Goal: Task Accomplishment & Management: Use online tool/utility

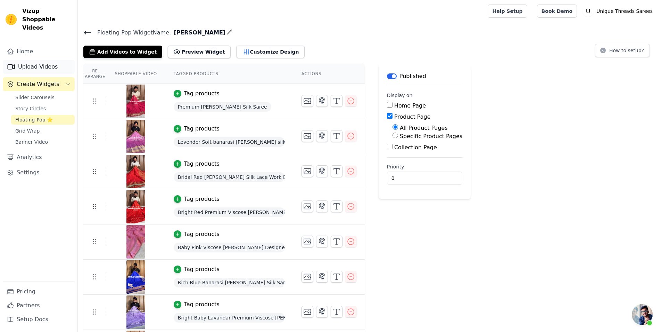
click at [62, 64] on link "Upload Videos" at bounding box center [39, 67] width 72 height 14
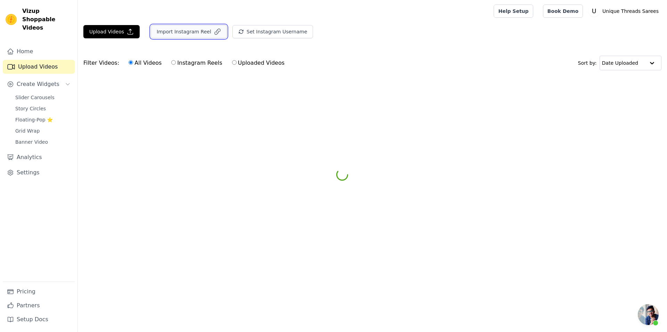
click at [182, 36] on button "Import Instagram Reel" at bounding box center [189, 31] width 76 height 13
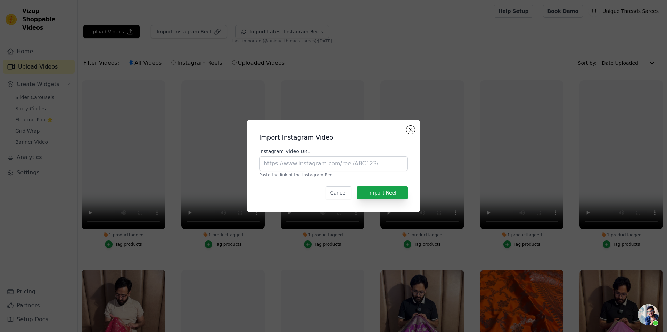
click at [182, 33] on div "Import Instagram Video Instagram Video URL Paste the link of the Instagram Reel…" at bounding box center [333, 166] width 667 height 332
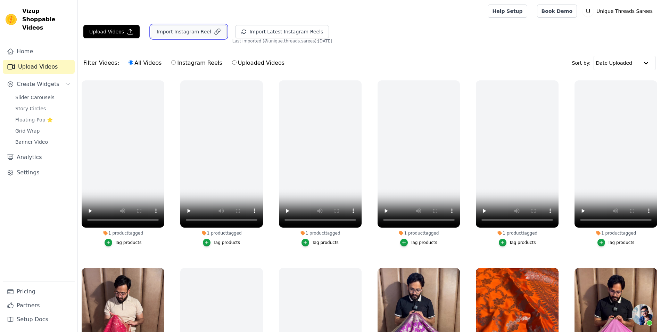
click at [179, 29] on button "Import Instagram Reel" at bounding box center [189, 31] width 76 height 13
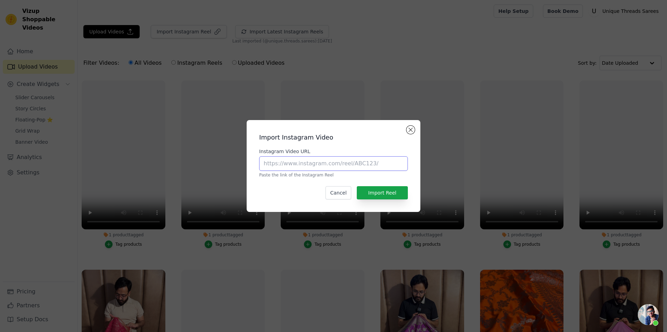
click at [336, 168] on input "Instagram Video URL" at bounding box center [333, 163] width 149 height 15
paste input "[URL][DOMAIN_NAME]"
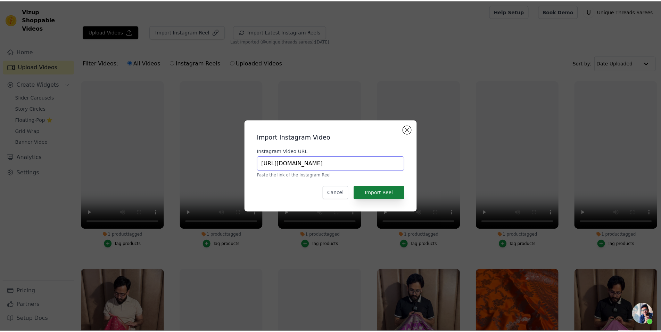
scroll to position [0, 126]
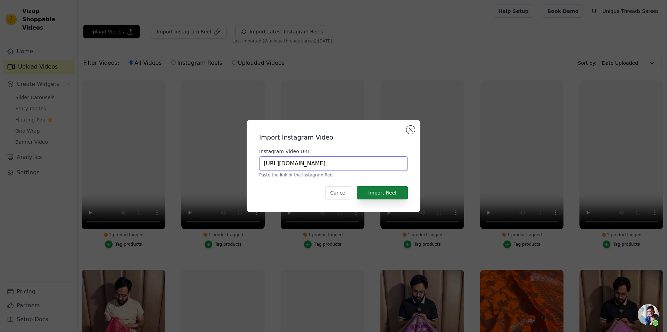
type input "[URL][DOMAIN_NAME]"
click at [388, 194] on button "Import Reel" at bounding box center [382, 192] width 51 height 13
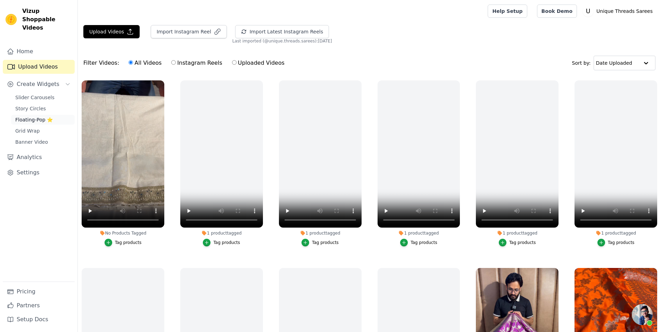
click at [47, 116] on span "Floating-Pop ⭐" at bounding box center [34, 119] width 38 height 7
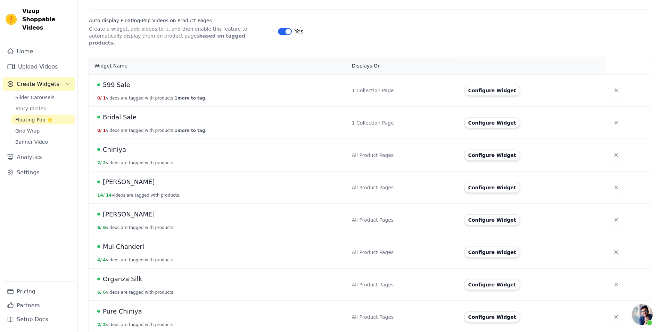
scroll to position [177, 0]
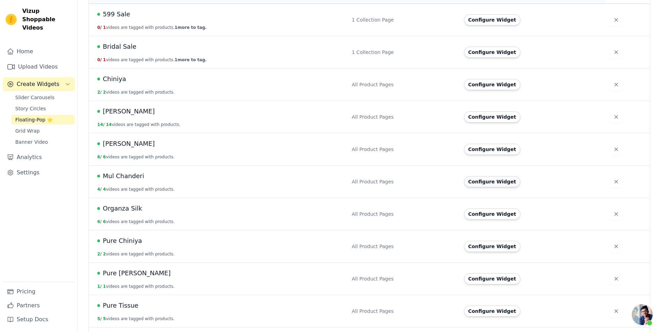
click at [498, 176] on button "Configure Widget" at bounding box center [492, 181] width 56 height 11
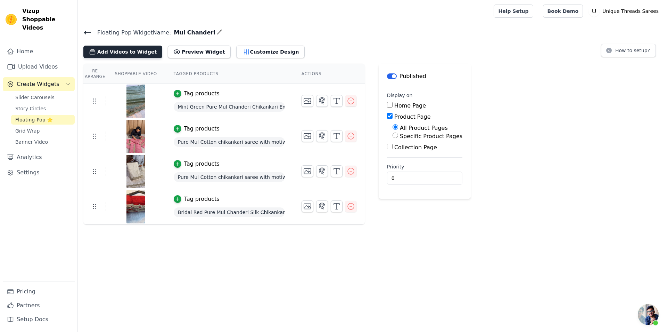
click at [101, 54] on button "Add Videos to Widget" at bounding box center [122, 52] width 79 height 13
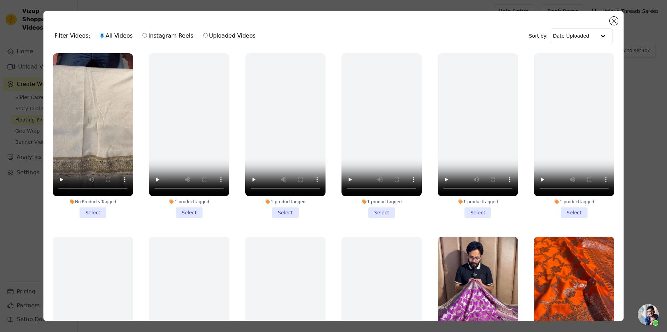
click at [99, 204] on li "No Products Tagged Select" at bounding box center [93, 135] width 80 height 164
click at [0, 0] on input "No Products Tagged Select" at bounding box center [0, 0] width 0 height 0
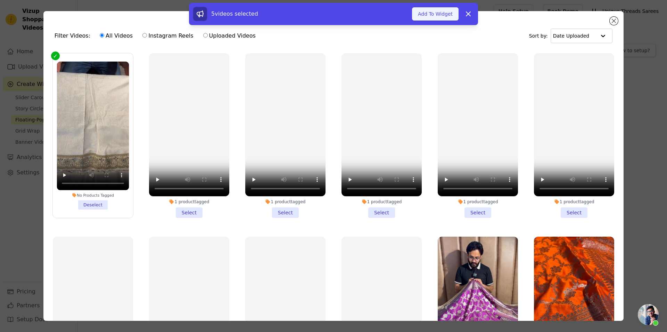
click at [433, 13] on button "Add To Widget" at bounding box center [435, 13] width 47 height 13
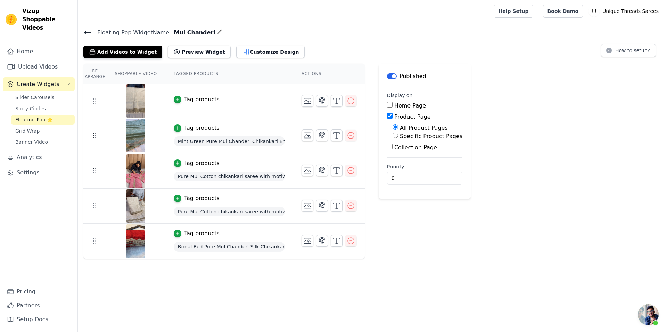
click at [184, 97] on div "Tag products" at bounding box center [201, 99] width 35 height 8
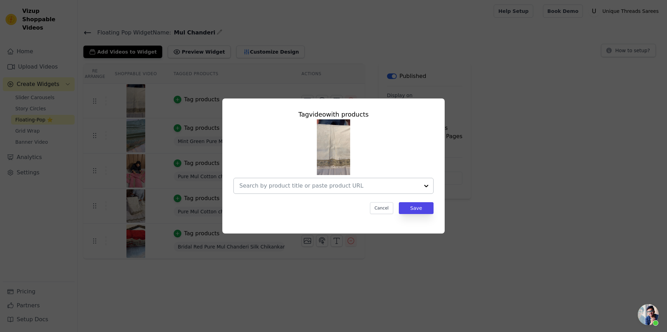
click at [290, 187] on input "text" at bounding box center [329, 185] width 180 height 8
paste input "https://utsarees.in/collections/fresh-arrivals/products/light-ivory-pure-mul-ch…"
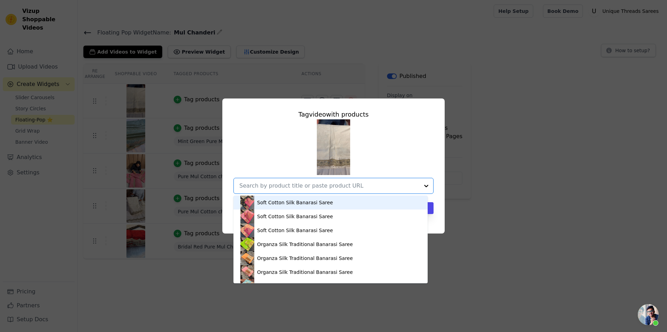
type input "https://utsarees.in/collections/fresh-arrivals/products/light-ivory-pure-mul-ch…"
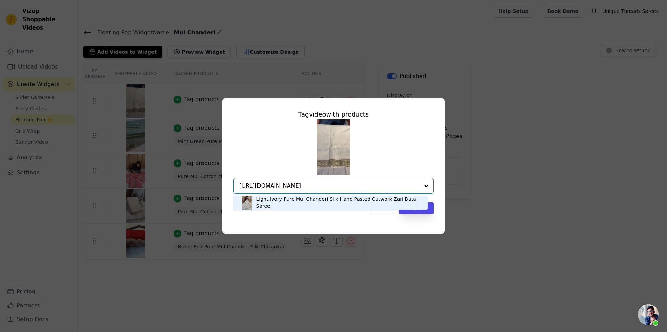
click at [337, 204] on div "Light Ivory Pure Mul Chanderi Silk Hand Pasted Cutwork Zari Buta Saree" at bounding box center [338, 202] width 165 height 14
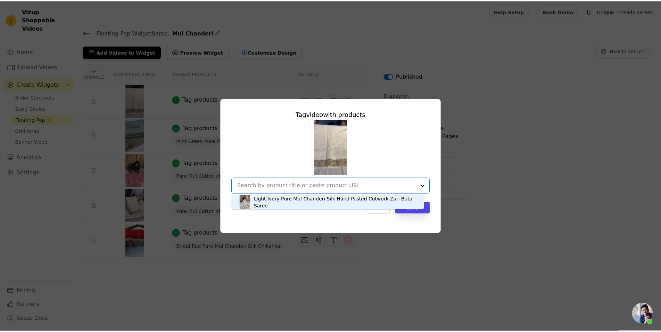
scroll to position [0, 0]
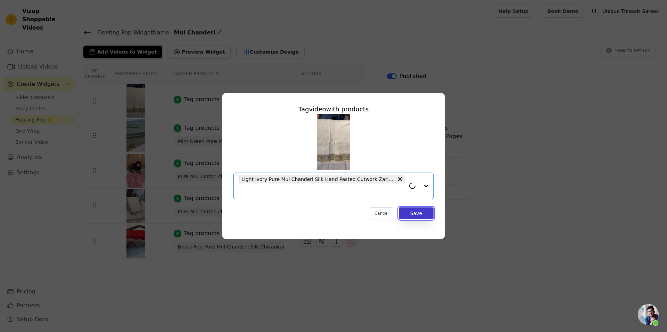
click at [419, 215] on button "Save" at bounding box center [416, 213] width 35 height 12
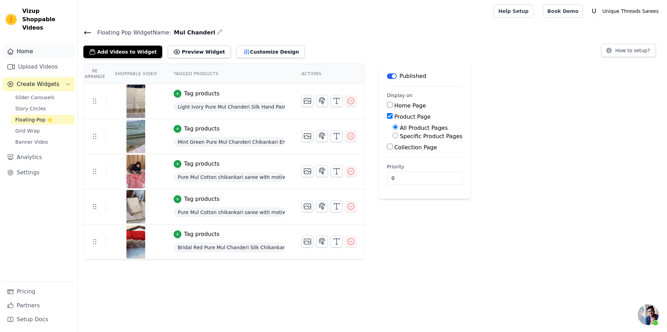
click at [14, 48] on icon "Sidebar" at bounding box center [10, 51] width 7 height 7
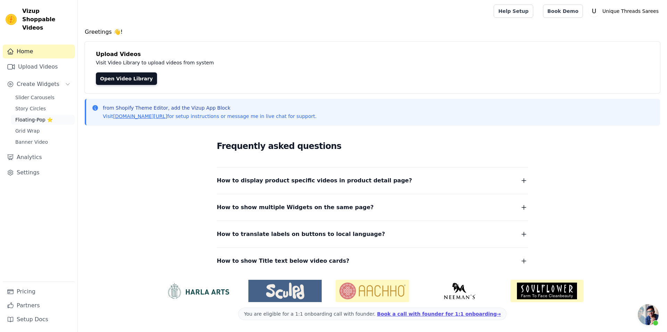
click at [21, 116] on link "Floating-Pop ⭐" at bounding box center [43, 120] width 64 height 10
